Goal: Task Accomplishment & Management: Use online tool/utility

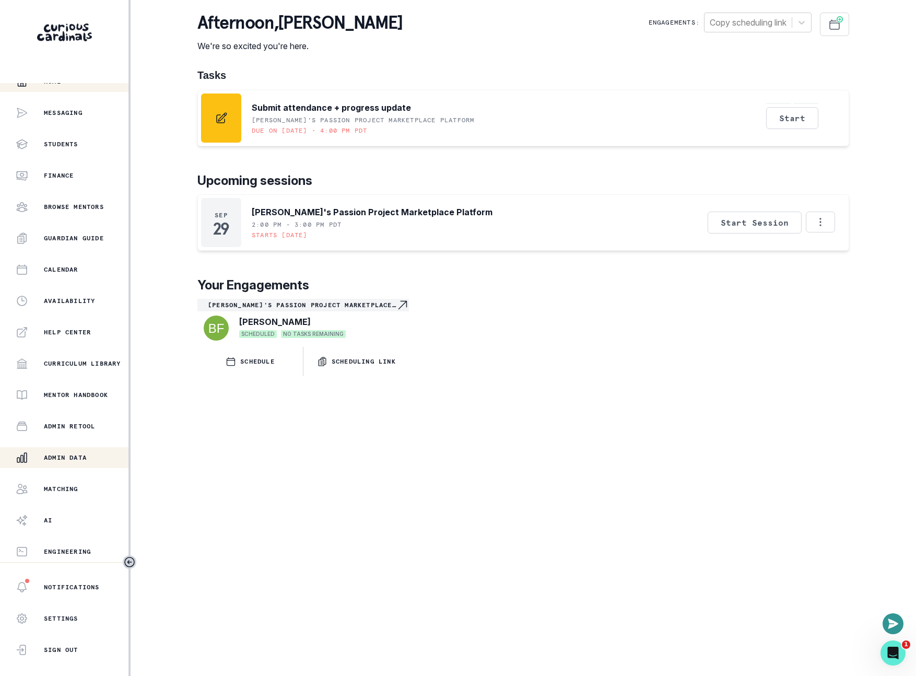
click at [50, 447] on button "Admin Data" at bounding box center [64, 457] width 128 height 21
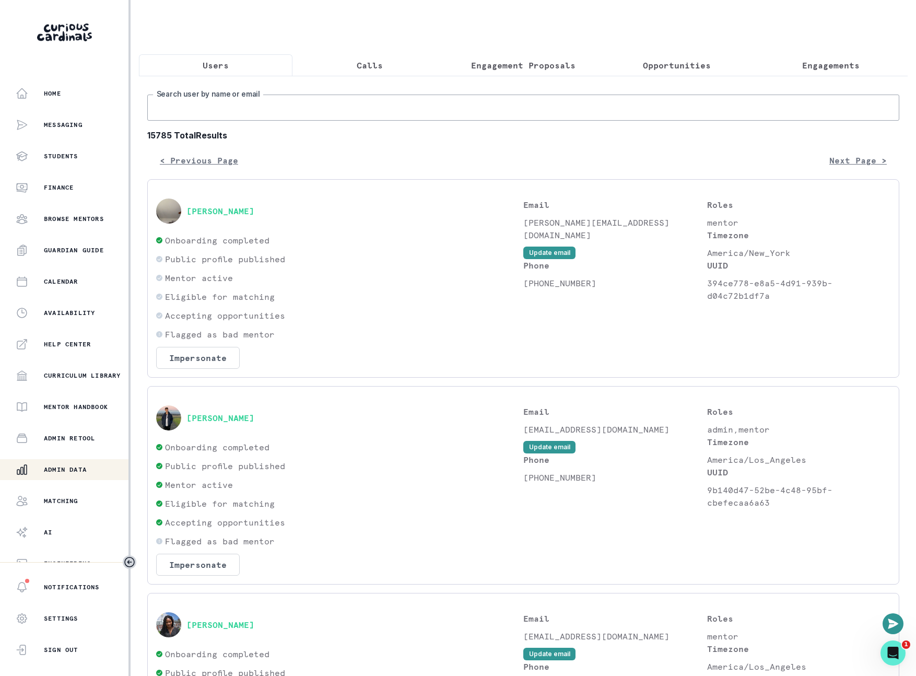
click at [361, 105] on input "Search user by name or email" at bounding box center [523, 108] width 752 height 26
paste input "[EMAIL_ADDRESS][DOMAIN_NAME]"
type input "[EMAIL_ADDRESS][DOMAIN_NAME]"
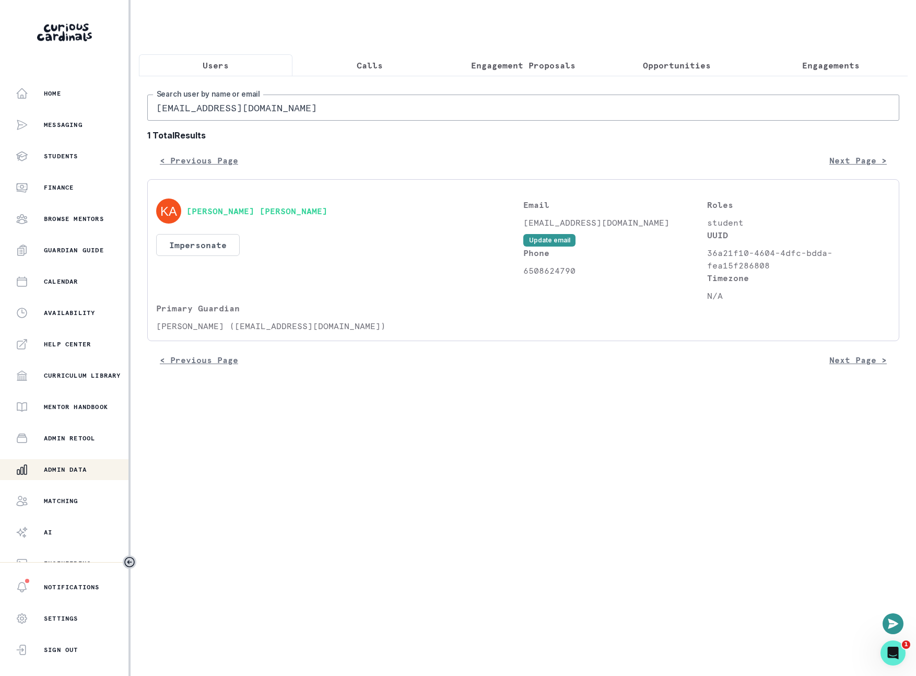
click at [329, 223] on div "[PERSON_NAME] [PERSON_NAME]" at bounding box center [339, 210] width 367 height 25
click at [185, 251] on button "Impersonate" at bounding box center [198, 245] width 84 height 22
click at [450, 391] on div "Users Calls Engagement Proposals Opportunities Engagements [EMAIL_ADDRESS][DOMA…" at bounding box center [523, 195] width 769 height 391
click at [171, 332] on p "[PERSON_NAME] ([EMAIL_ADDRESS][DOMAIN_NAME])" at bounding box center [339, 326] width 367 height 13
drag, startPoint x: 171, startPoint y: 333, endPoint x: 227, endPoint y: 332, distance: 55.9
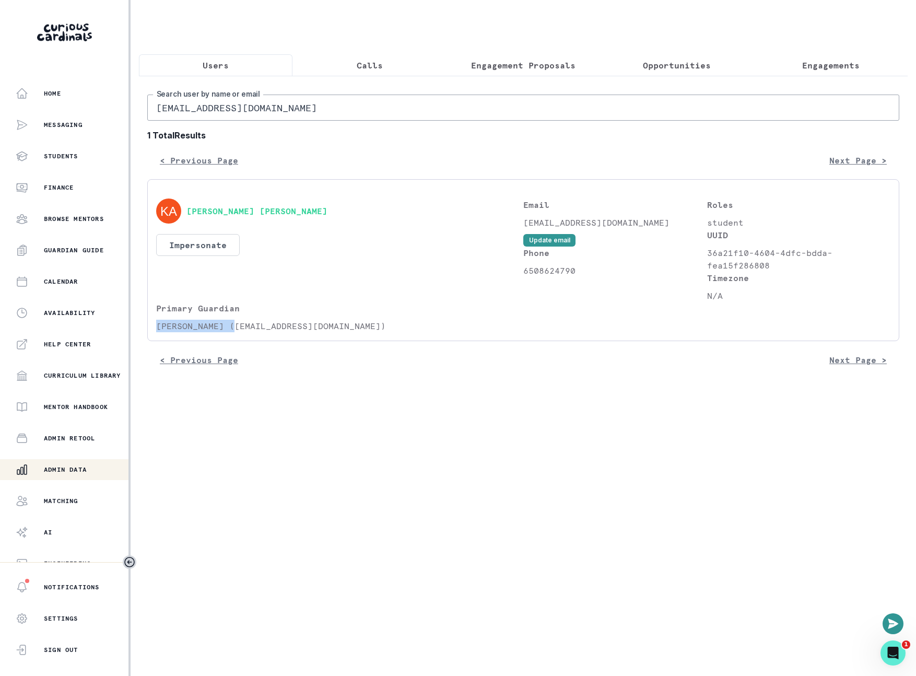
click at [227, 332] on p "[PERSON_NAME] ([EMAIL_ADDRESS][DOMAIN_NAME])" at bounding box center [339, 326] width 367 height 13
drag, startPoint x: 238, startPoint y: 331, endPoint x: 243, endPoint y: 330, distance: 5.8
click at [240, 330] on p "[PERSON_NAME] ([EMAIL_ADDRESS][DOMAIN_NAME])" at bounding box center [339, 326] width 367 height 13
click at [244, 331] on p "[PERSON_NAME] ([EMAIL_ADDRESS][DOMAIN_NAME])" at bounding box center [339, 326] width 367 height 13
click at [243, 332] on p "[PERSON_NAME] ([EMAIL_ADDRESS][DOMAIN_NAME])" at bounding box center [339, 326] width 367 height 13
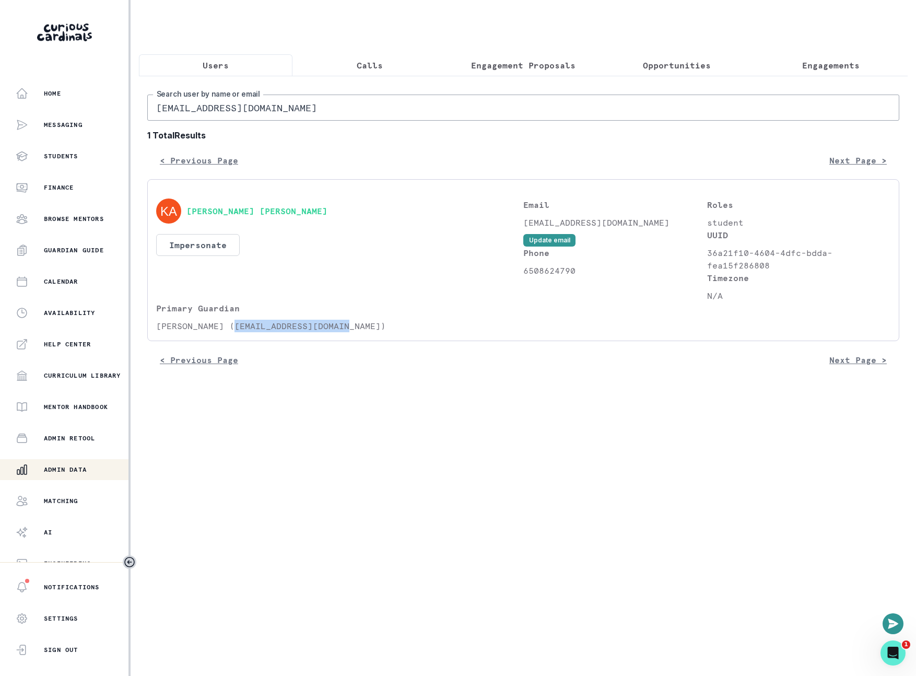
drag, startPoint x: 243, startPoint y: 334, endPoint x: 342, endPoint y: 333, distance: 99.2
click at [342, 332] on p "[PERSON_NAME] ([EMAIL_ADDRESS][DOMAIN_NAME])" at bounding box center [339, 326] width 367 height 13
copy p "[EMAIL_ADDRESS][DOMAIN_NAME]"
click at [357, 121] on input "[EMAIL_ADDRESS][DOMAIN_NAME]" at bounding box center [523, 108] width 752 height 26
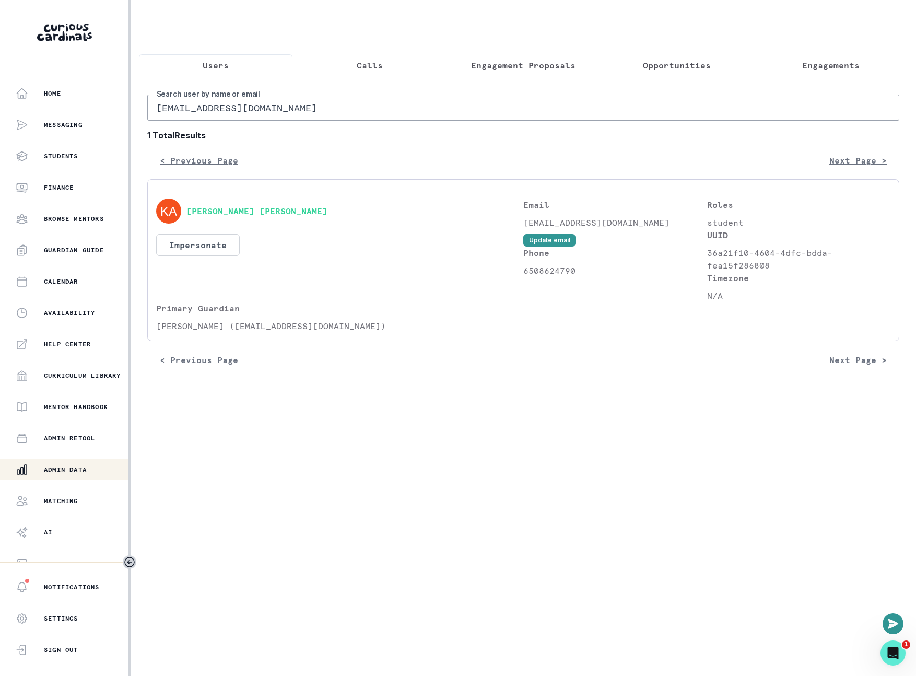
click at [357, 121] on input "[EMAIL_ADDRESS][DOMAIN_NAME]" at bounding box center [523, 108] width 752 height 26
paste input "ayeshathapar"
type input "[EMAIL_ADDRESS][DOMAIN_NAME]"
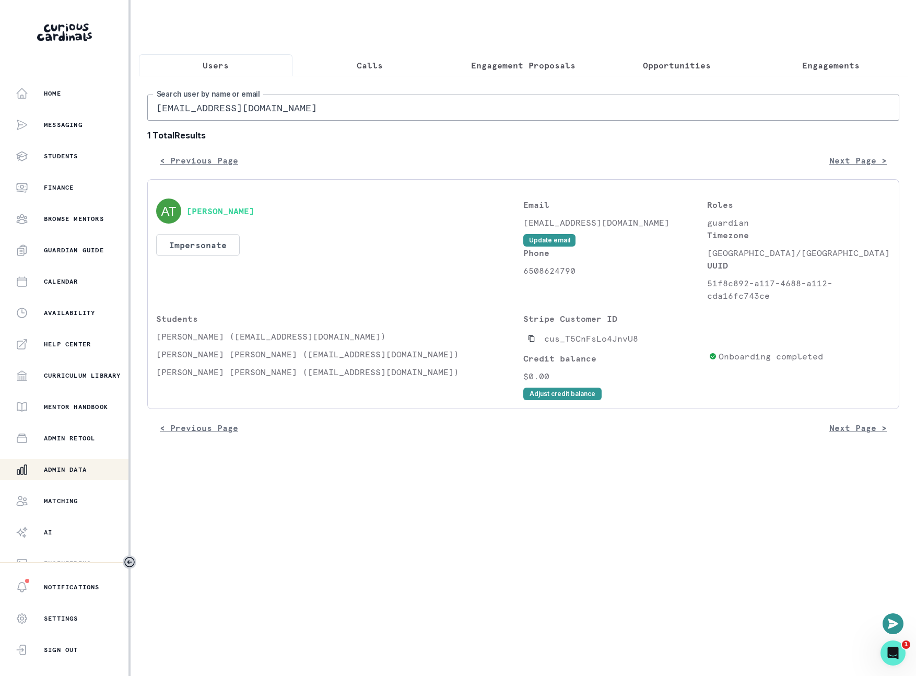
click at [241, 302] on div "[PERSON_NAME] Impersonate Confirmation Are you sure? Impersonating means that w…" at bounding box center [339, 249] width 367 height 103
click at [375, 242] on div "[PERSON_NAME] Impersonate Confirmation Are you sure? Impersonating means that w…" at bounding box center [339, 249] width 367 height 103
click at [250, 216] on button "[PERSON_NAME]" at bounding box center [220, 211] width 68 height 10
click at [223, 256] on button "Impersonate" at bounding box center [198, 245] width 84 height 22
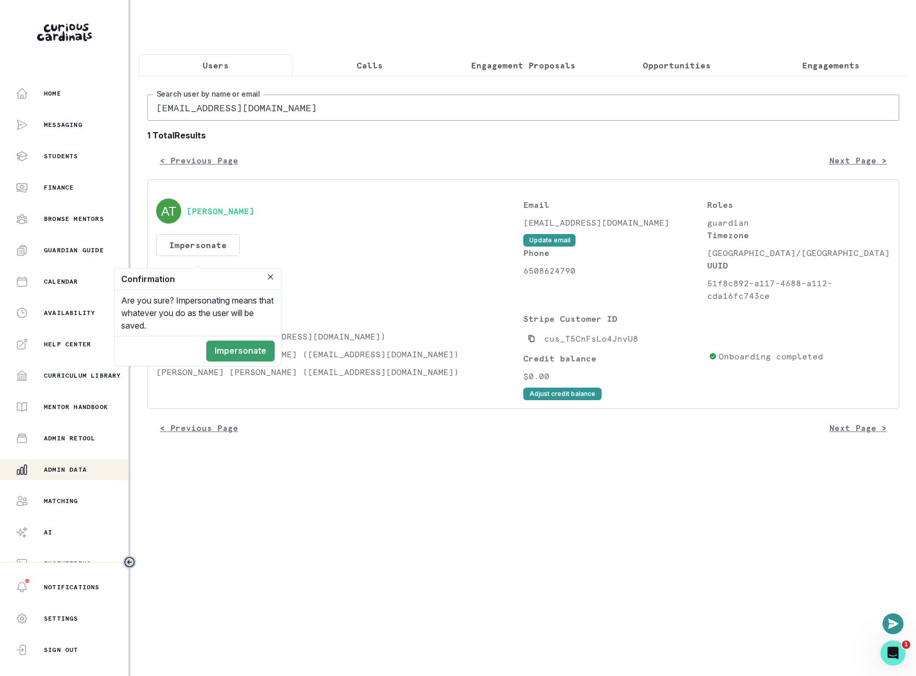
click at [244, 327] on div "Are you sure? Impersonating means that whatever you do as the user will be save…" at bounding box center [198, 313] width 166 height 46
click at [243, 342] on button "Impersonate" at bounding box center [240, 350] width 68 height 21
